Goal: Transaction & Acquisition: Obtain resource

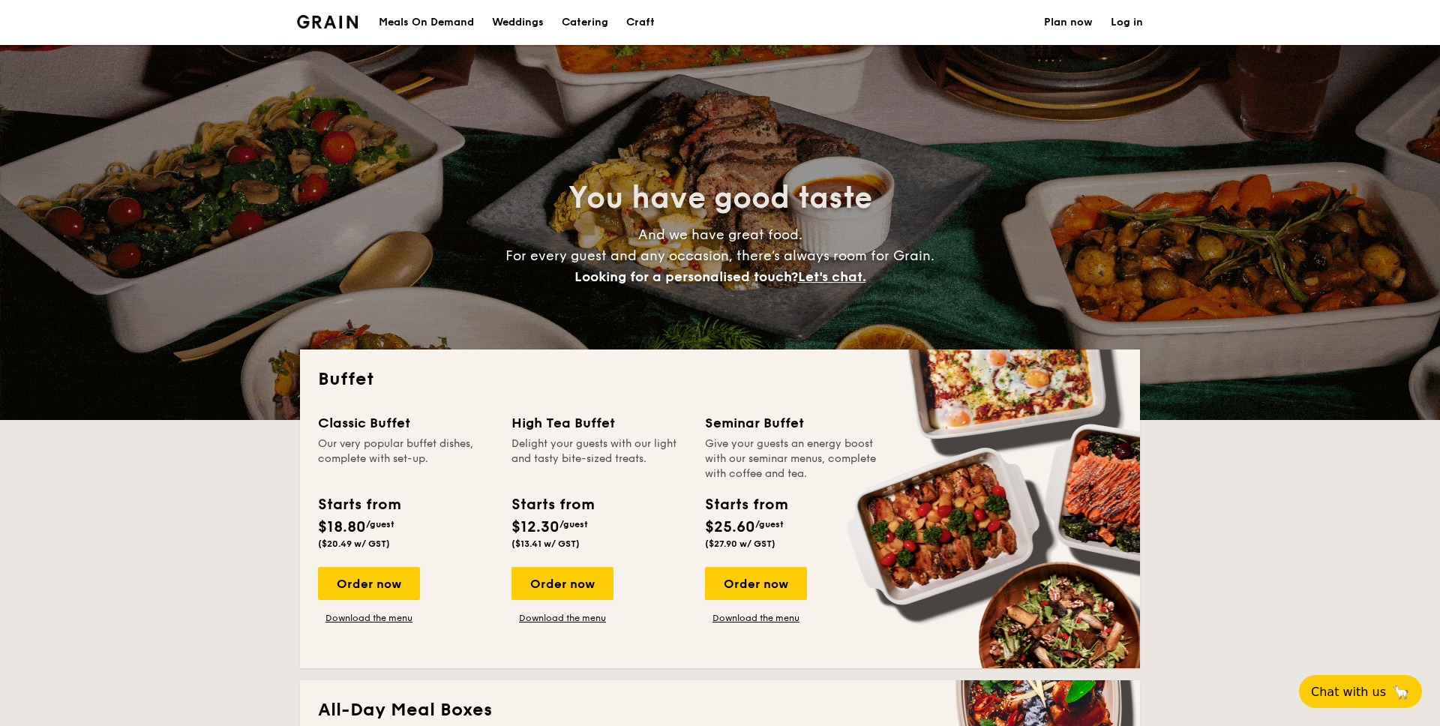
select select
click at [401, 24] on div "Meals On Demand" at bounding box center [426, 22] width 95 height 45
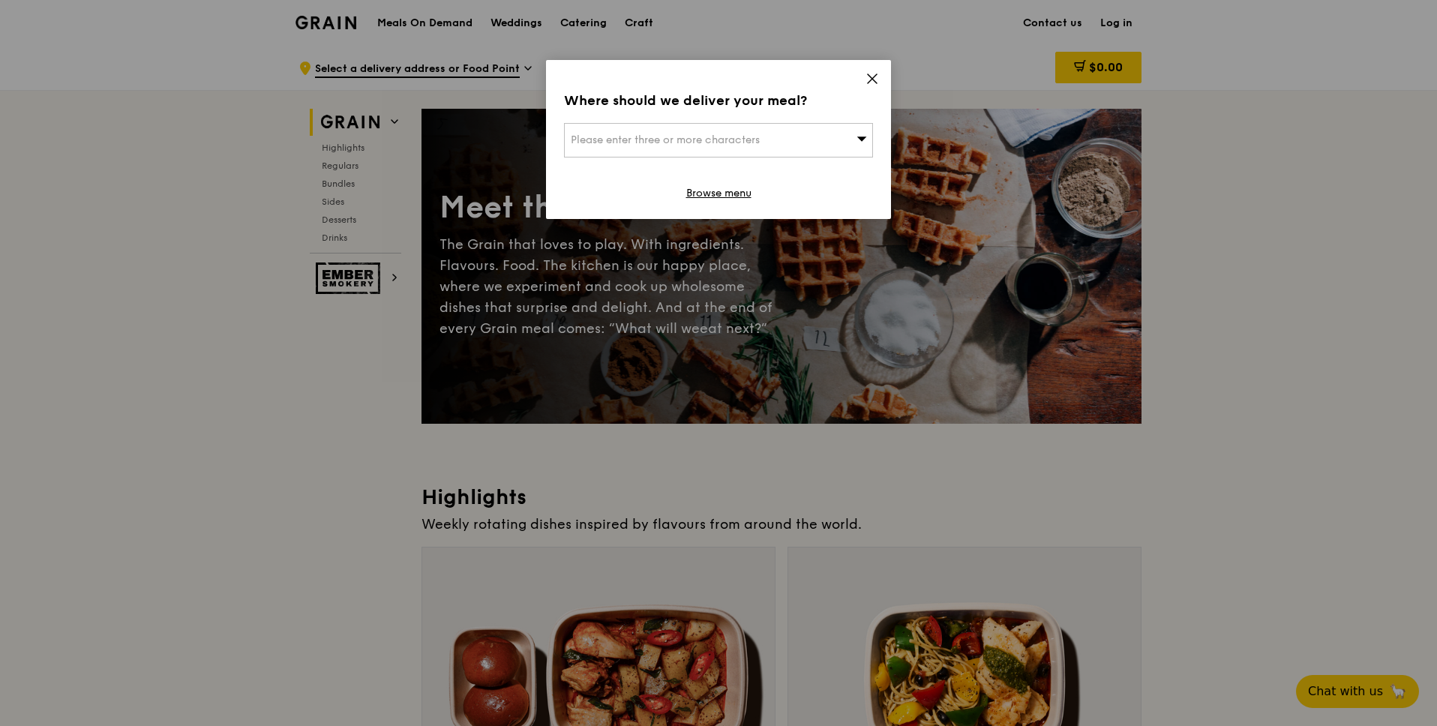
click at [872, 82] on icon at bounding box center [873, 79] width 14 height 14
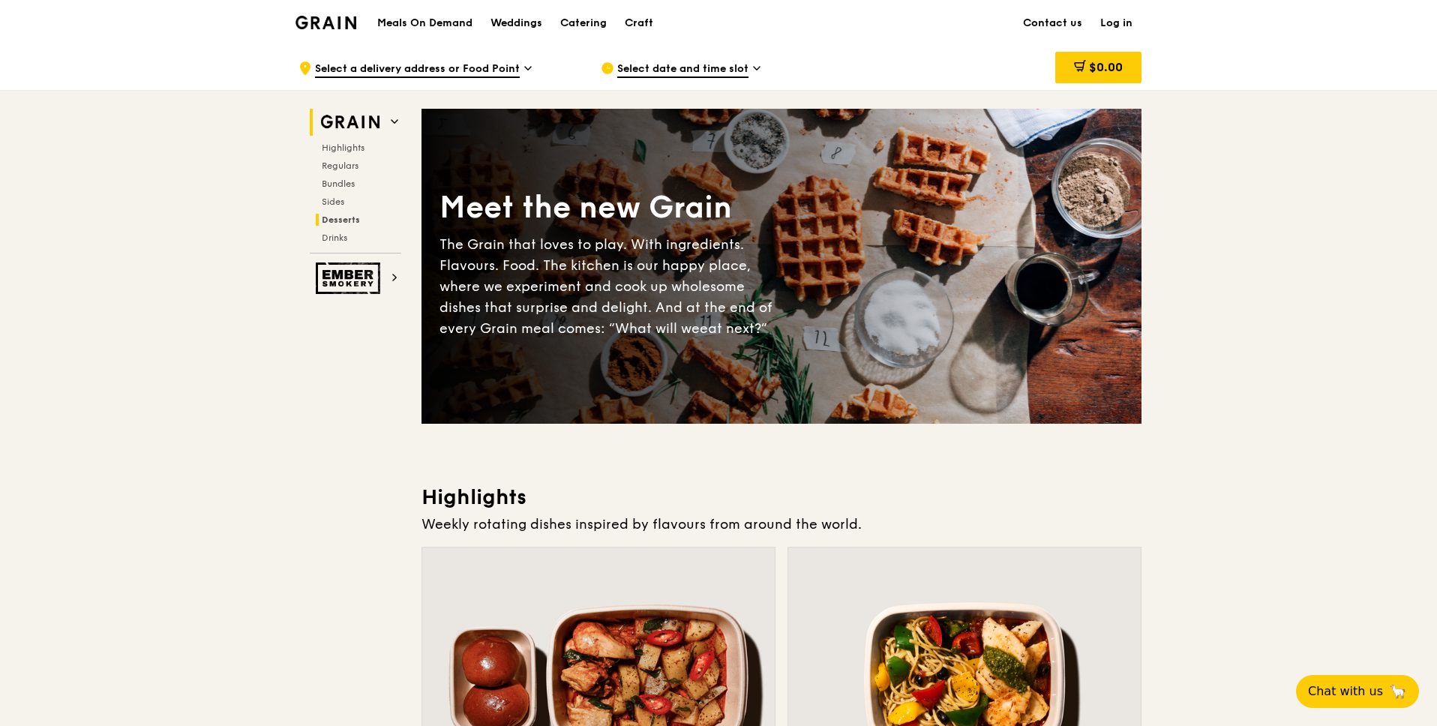
click at [354, 219] on span "Desserts" at bounding box center [341, 220] width 38 height 11
click at [523, 24] on div "Weddings" at bounding box center [517, 23] width 52 height 45
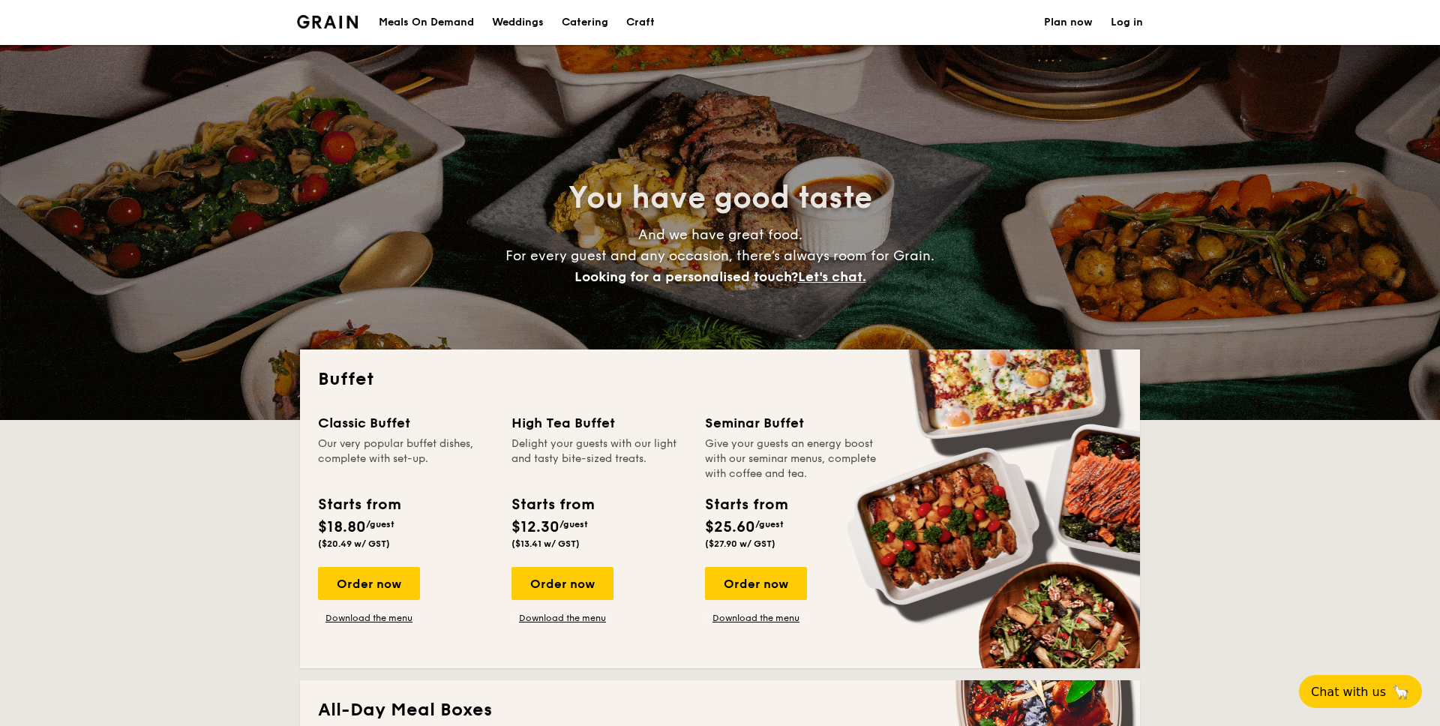
select select
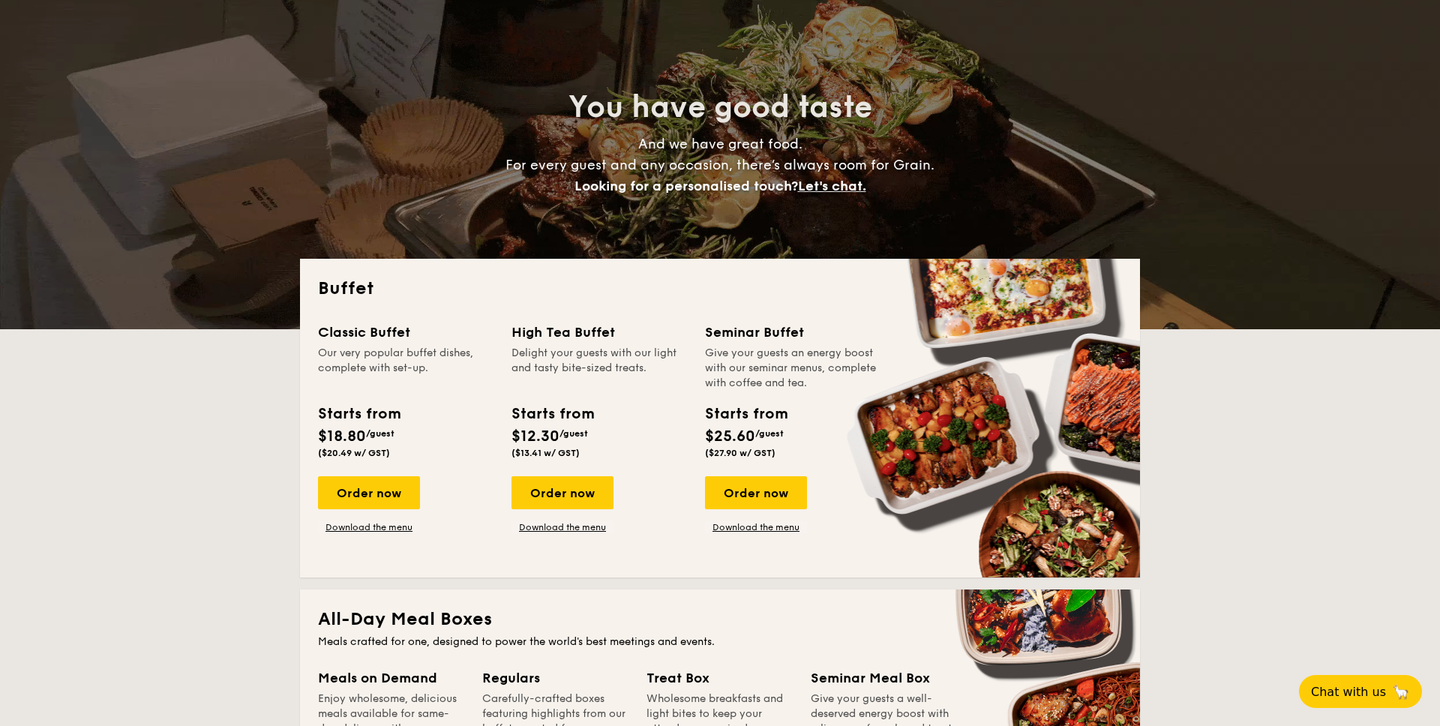
scroll to position [36, 0]
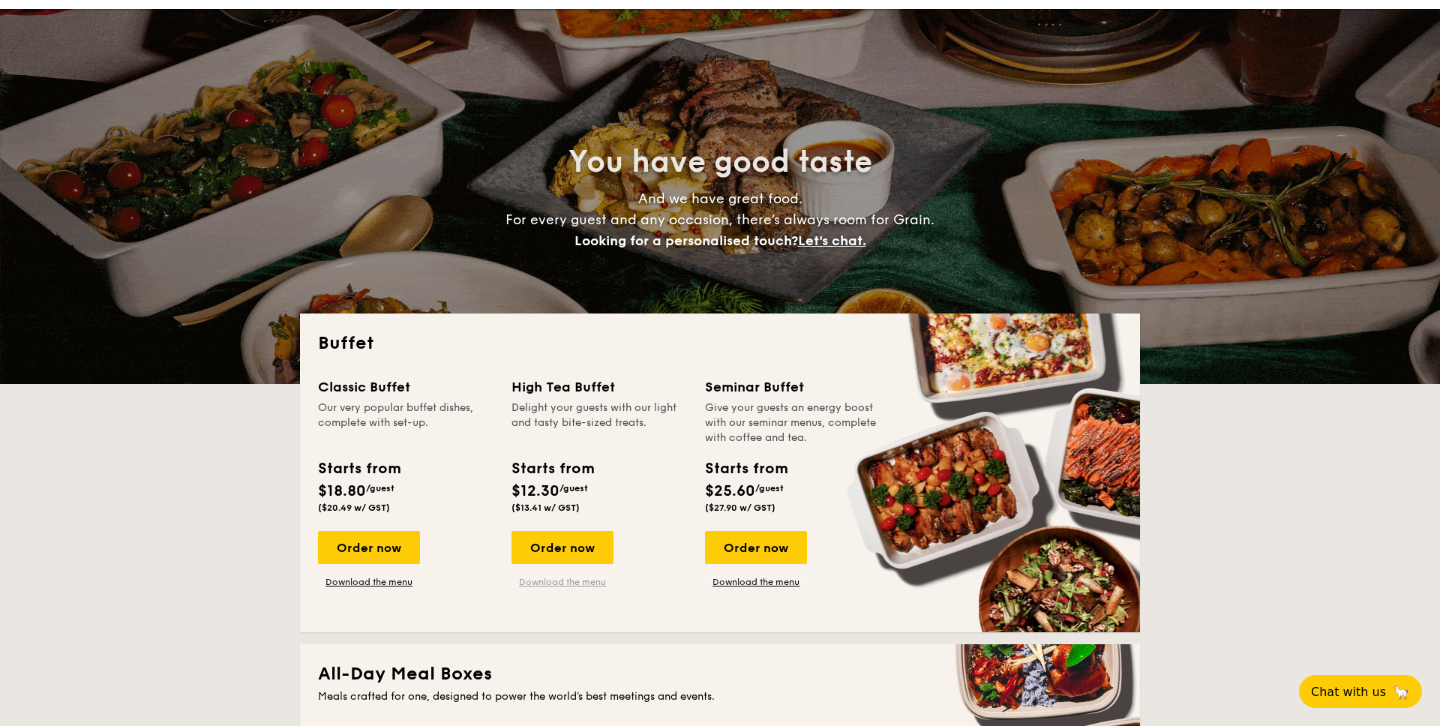
click at [571, 578] on link "Download the menu" at bounding box center [563, 582] width 102 height 12
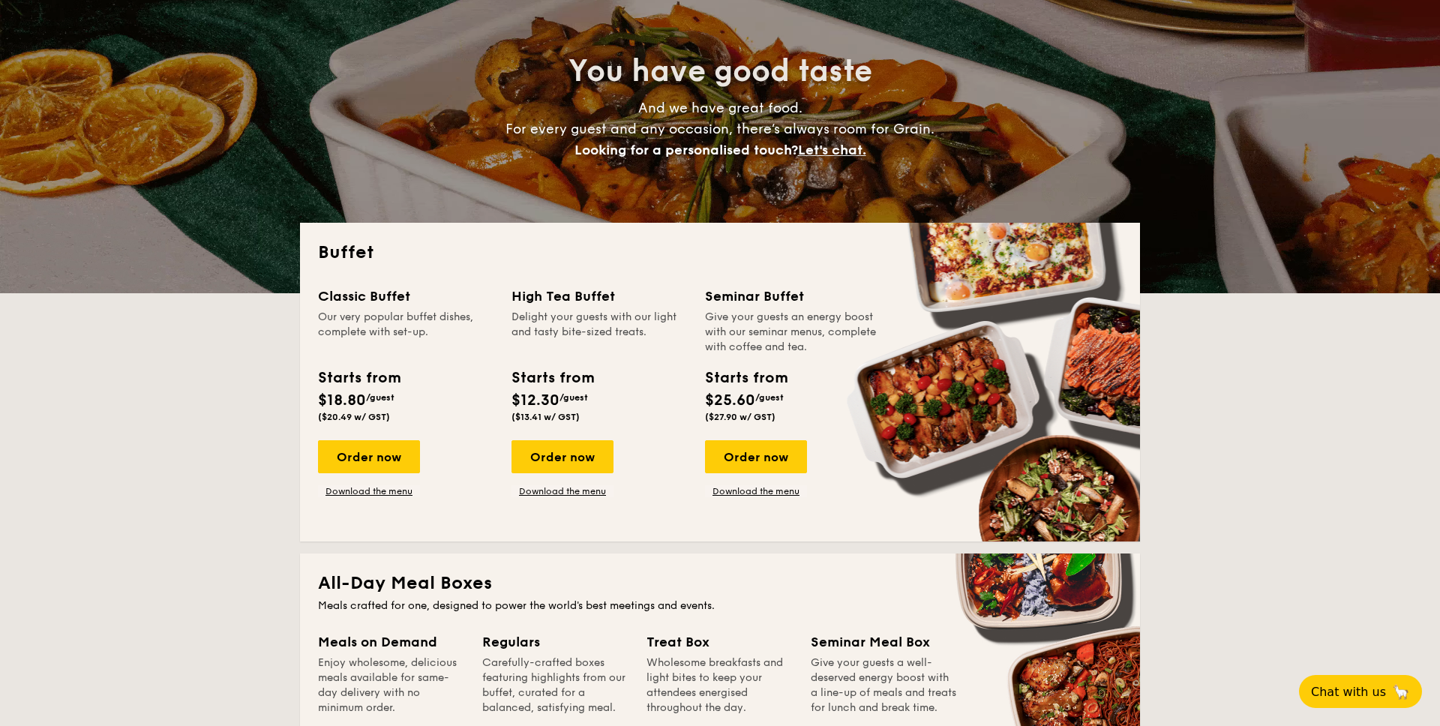
scroll to position [137, 0]
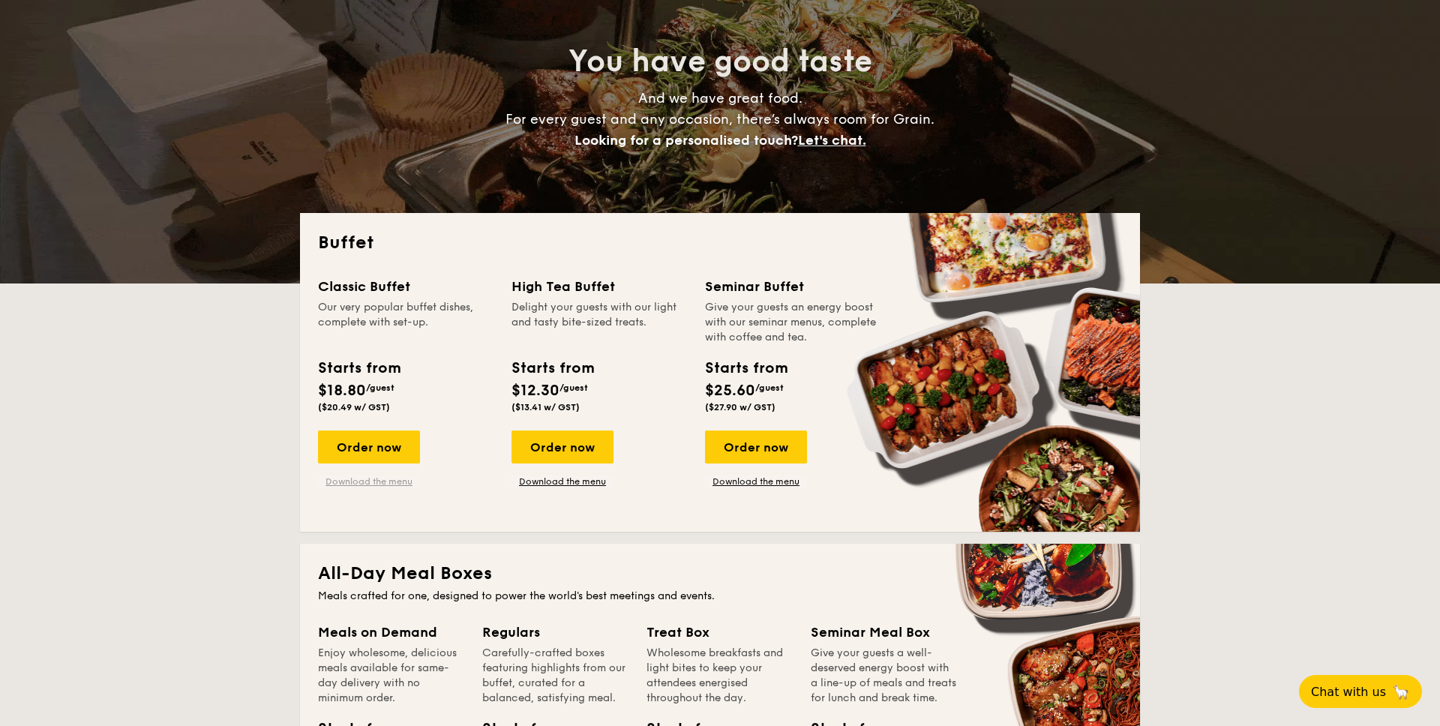
click at [374, 485] on link "Download the menu" at bounding box center [369, 482] width 102 height 12
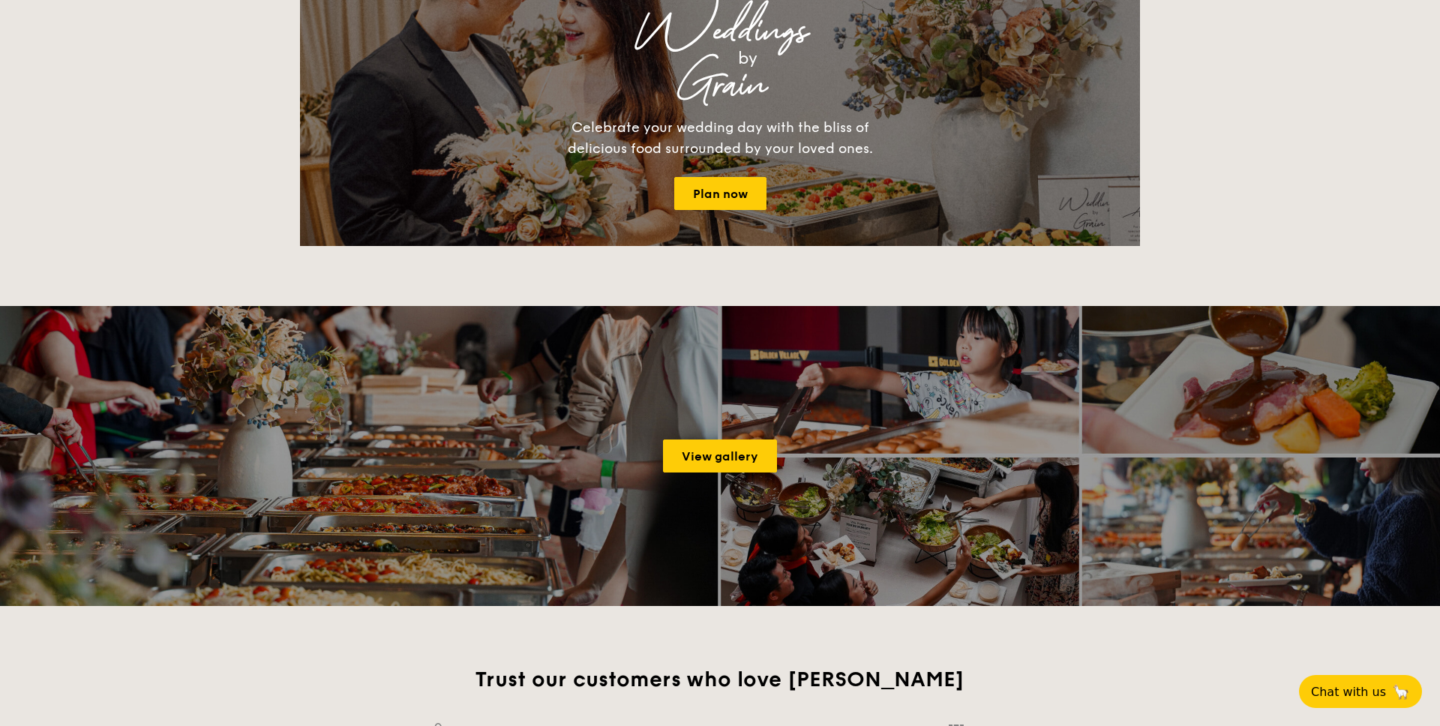
scroll to position [1467, 0]
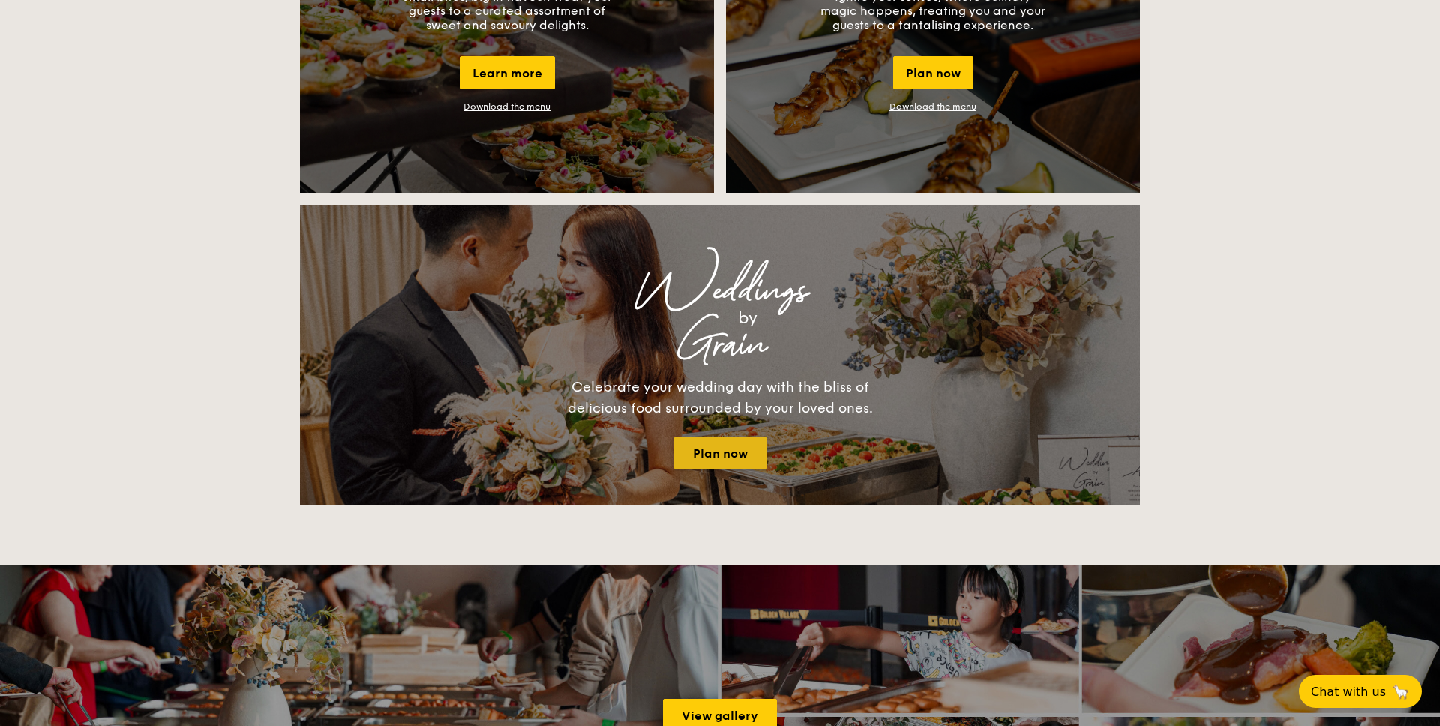
click at [704, 460] on link "Plan now" at bounding box center [720, 453] width 92 height 33
